Goal: Information Seeking & Learning: Learn about a topic

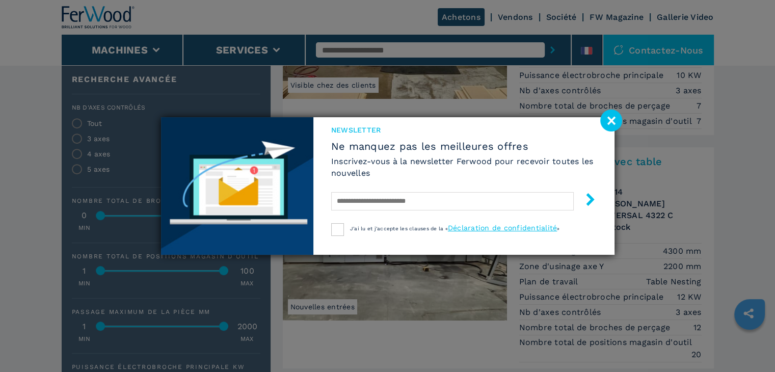
scroll to position [459, 0]
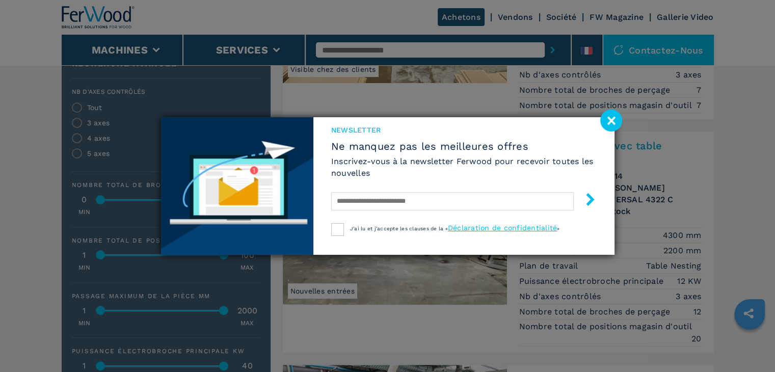
click at [615, 119] on image at bounding box center [612, 121] width 22 height 22
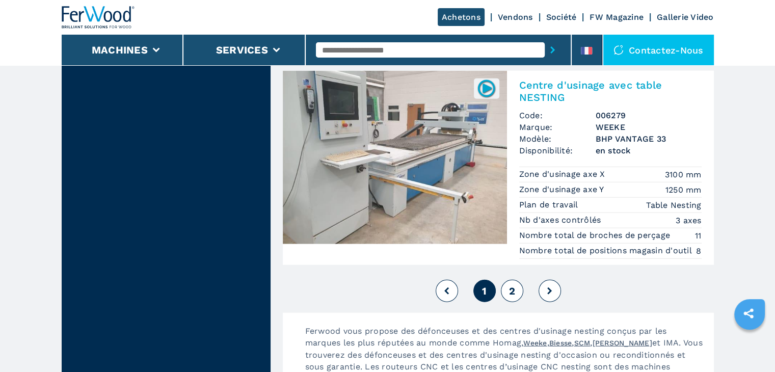
scroll to position [2753, 0]
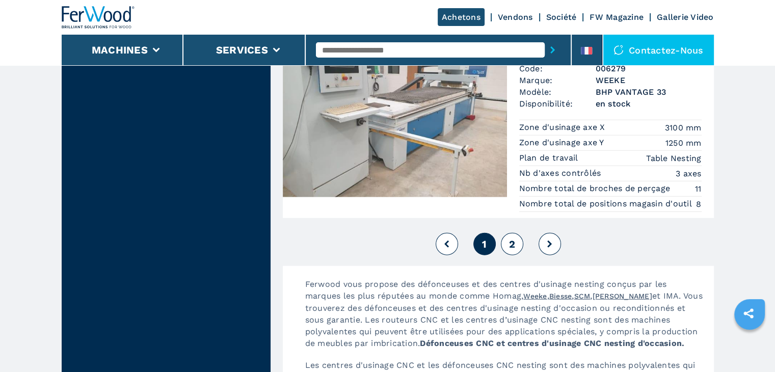
click at [515, 238] on span "2" at bounding box center [512, 244] width 6 height 12
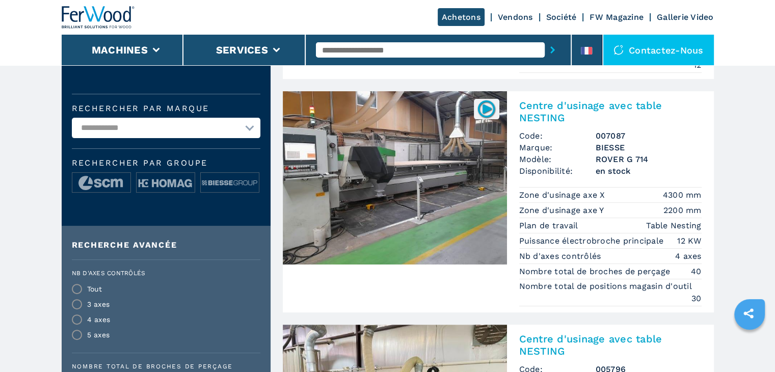
scroll to position [246, 0]
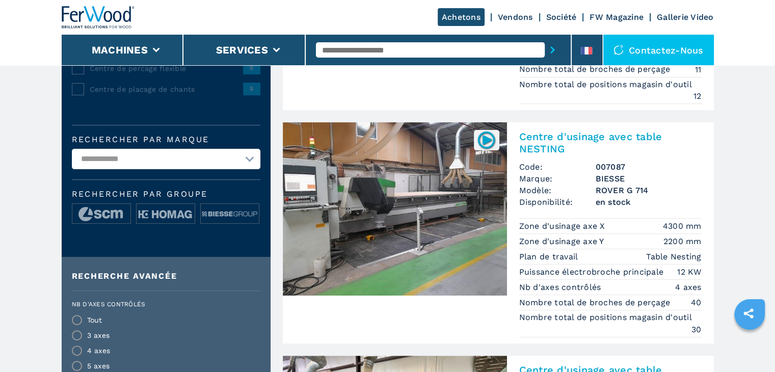
click at [422, 204] on img at bounding box center [395, 208] width 224 height 173
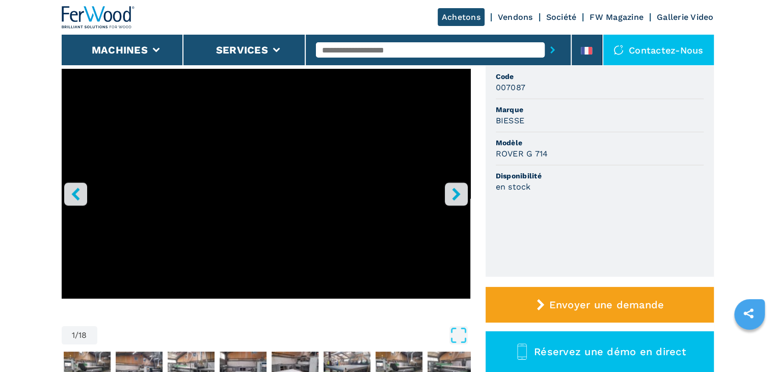
scroll to position [51, 0]
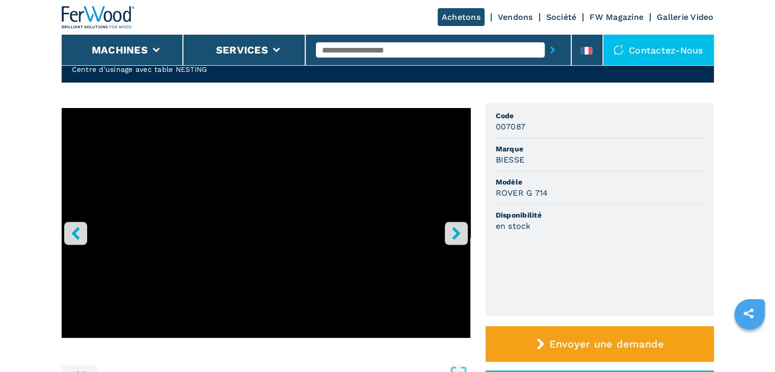
click at [451, 236] on icon "right-button" at bounding box center [456, 233] width 13 height 13
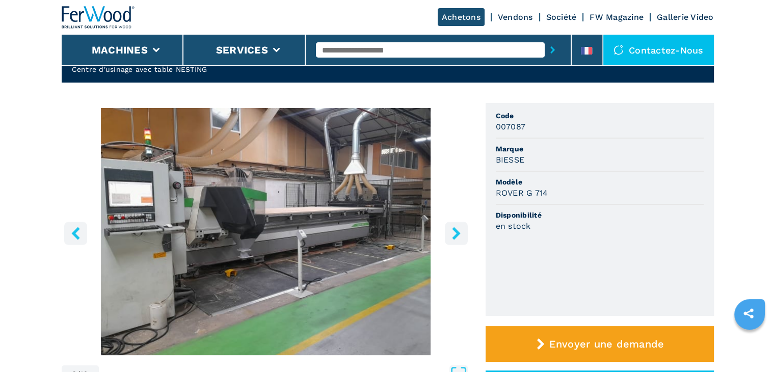
click at [451, 236] on icon "right-button" at bounding box center [456, 233] width 13 height 13
click at [454, 235] on icon "right-button" at bounding box center [456, 233] width 13 height 13
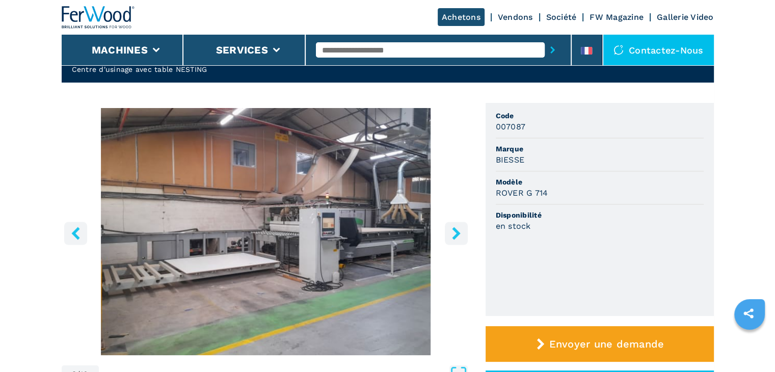
click at [454, 235] on icon "right-button" at bounding box center [456, 233] width 13 height 13
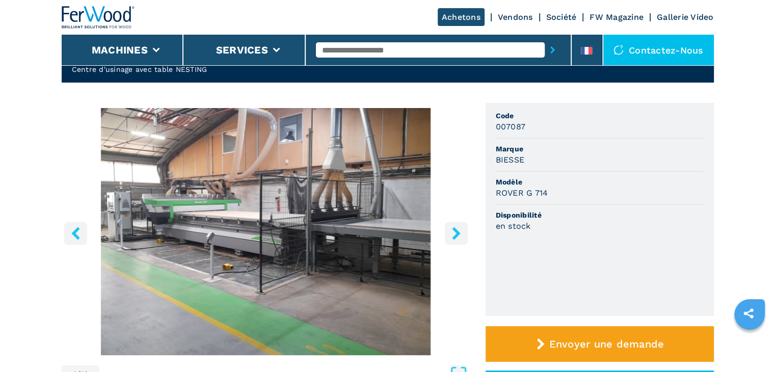
click at [454, 235] on icon "right-button" at bounding box center [456, 233] width 13 height 13
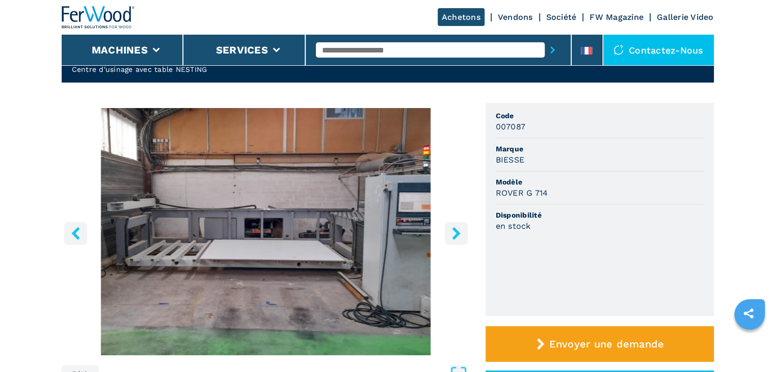
click at [454, 235] on icon "right-button" at bounding box center [456, 233] width 13 height 13
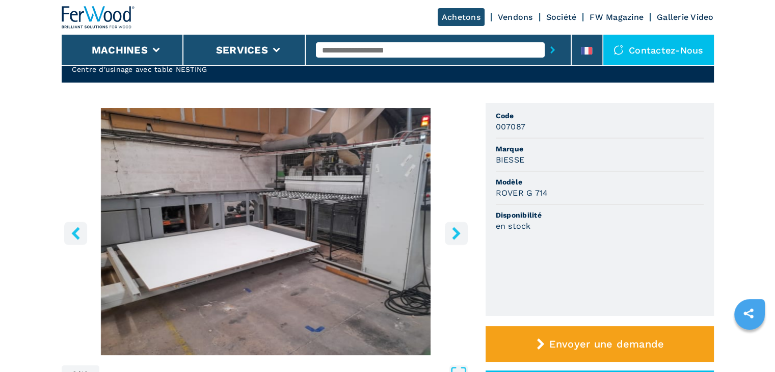
click at [454, 235] on icon "right-button" at bounding box center [456, 233] width 13 height 13
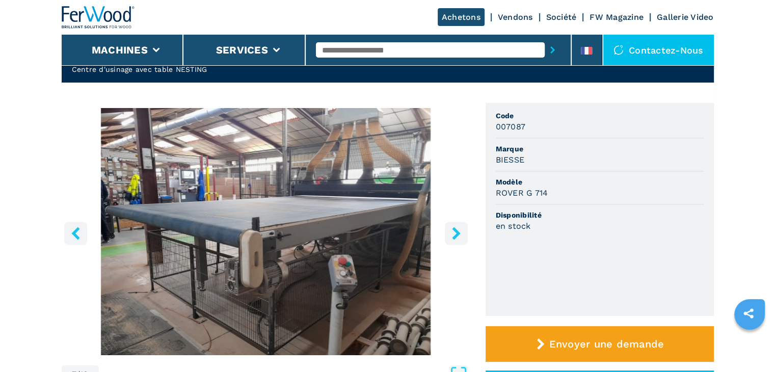
click at [454, 235] on icon "right-button" at bounding box center [456, 233] width 13 height 13
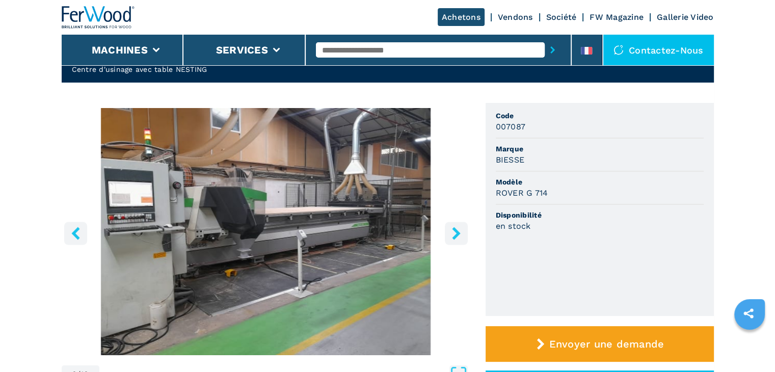
click at [454, 235] on icon "right-button" at bounding box center [456, 233] width 13 height 13
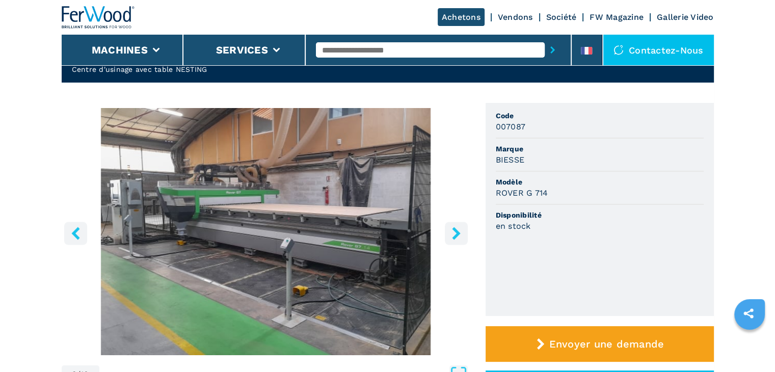
click at [454, 235] on icon "right-button" at bounding box center [456, 233] width 13 height 13
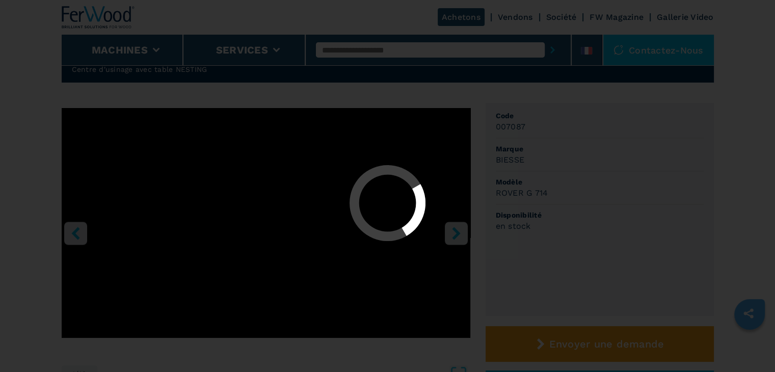
select select "**********"
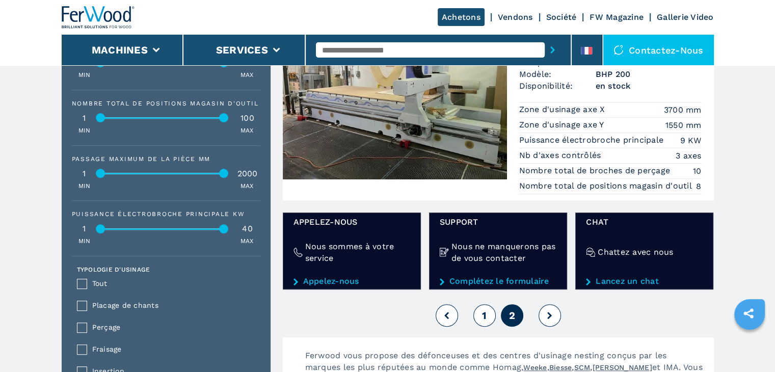
scroll to position [561, 0]
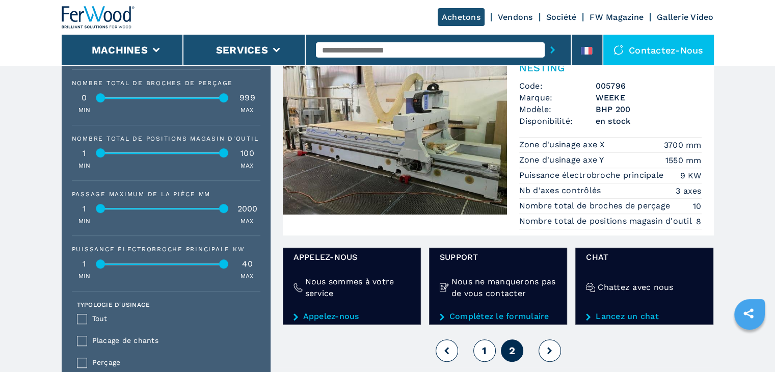
click at [479, 351] on button "1" at bounding box center [485, 351] width 22 height 22
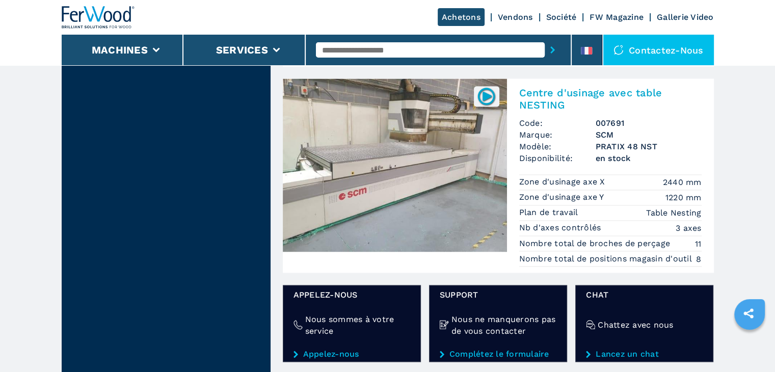
scroll to position [1729, 0]
